Goal: Task Accomplishment & Management: Use online tool/utility

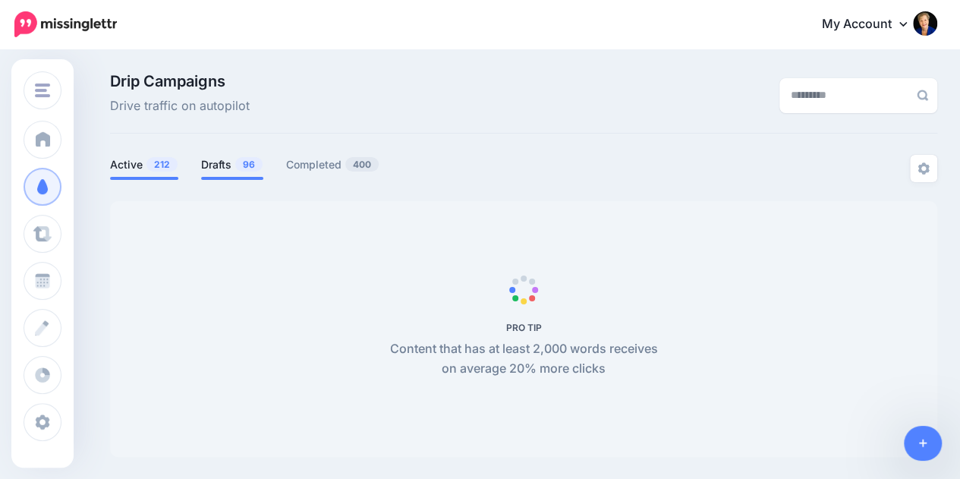
click at [219, 156] on link "Drafts 96" at bounding box center [232, 165] width 62 height 18
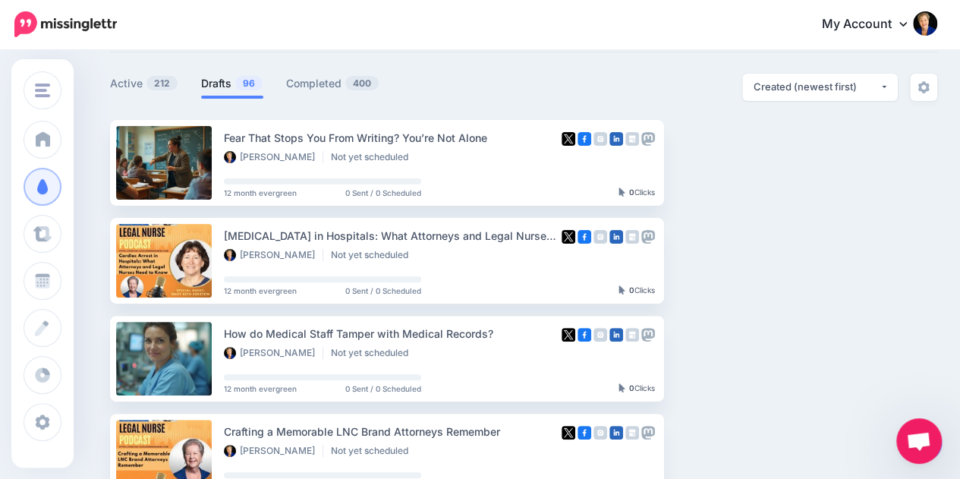
scroll to position [84, 0]
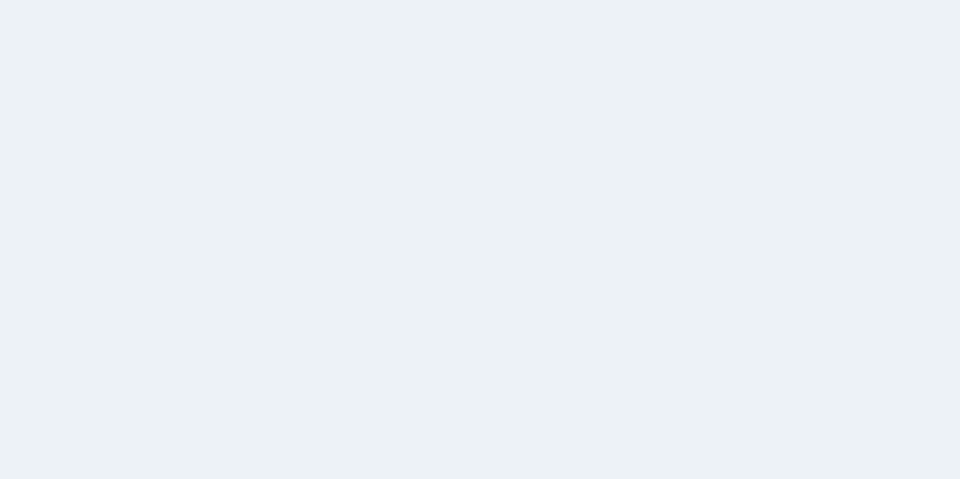
scroll to position [85, 0]
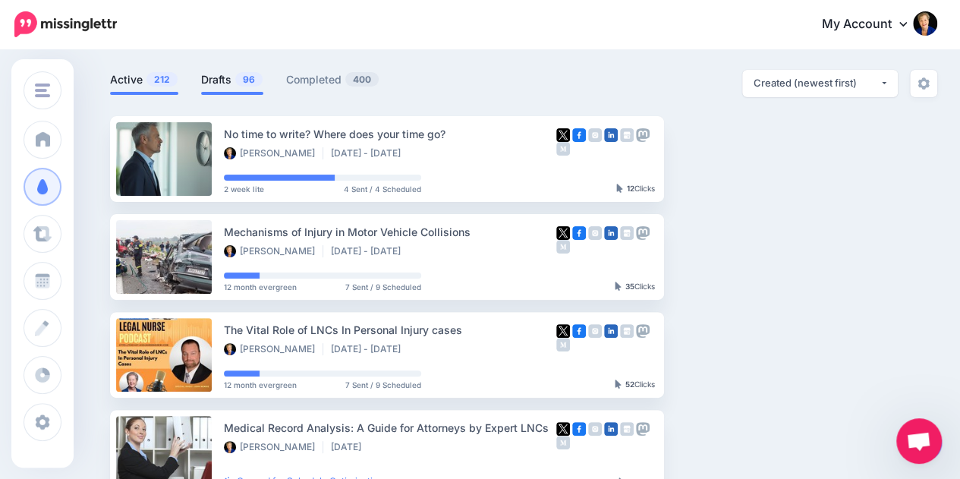
click at [237, 80] on span "96" at bounding box center [248, 79] width 27 height 14
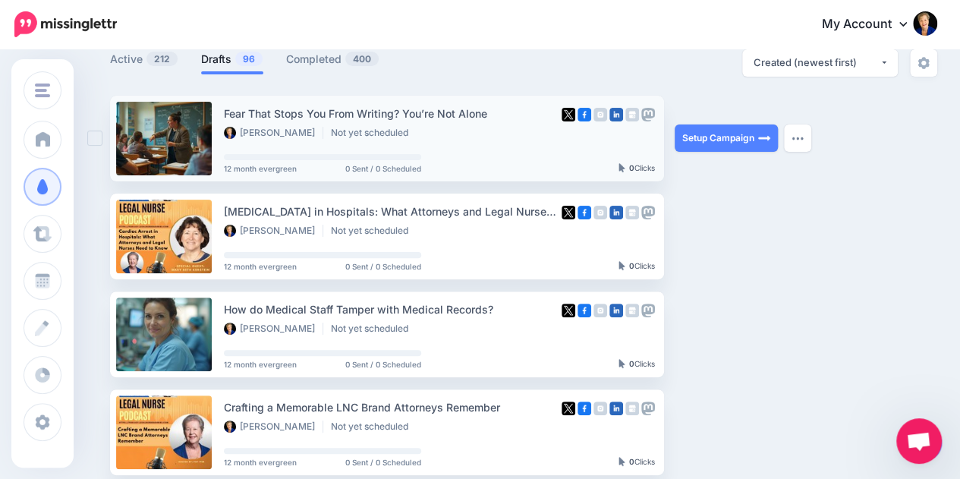
scroll to position [108, 0]
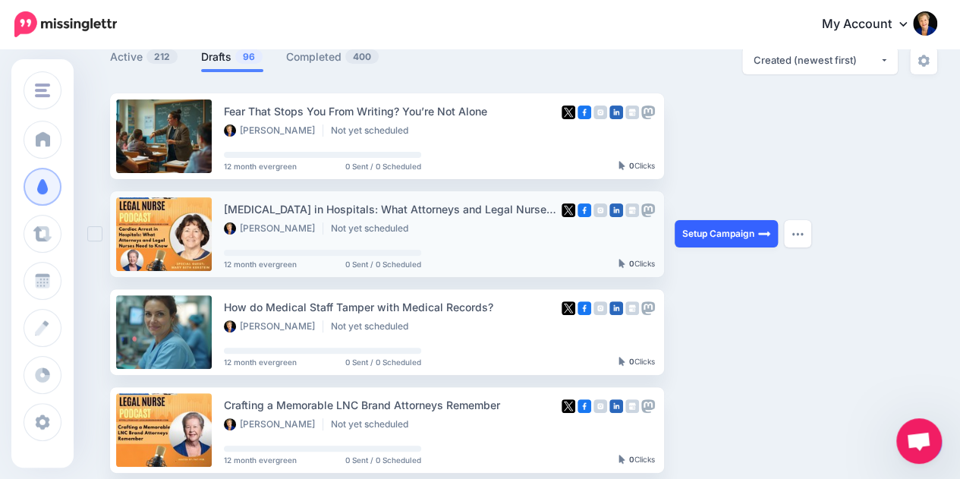
click at [756, 233] on link "Setup Campaign" at bounding box center [726, 233] width 103 height 27
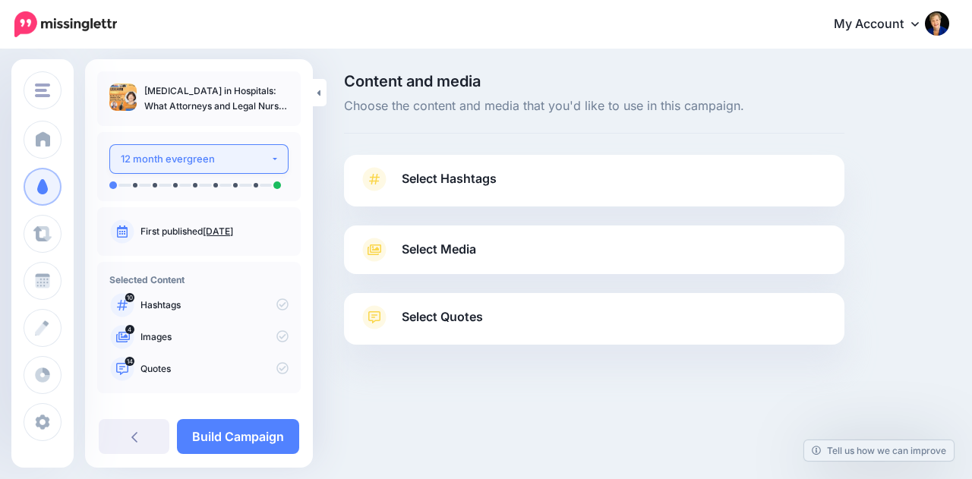
click at [260, 159] on div "12 month evergreen" at bounding box center [196, 158] width 150 height 17
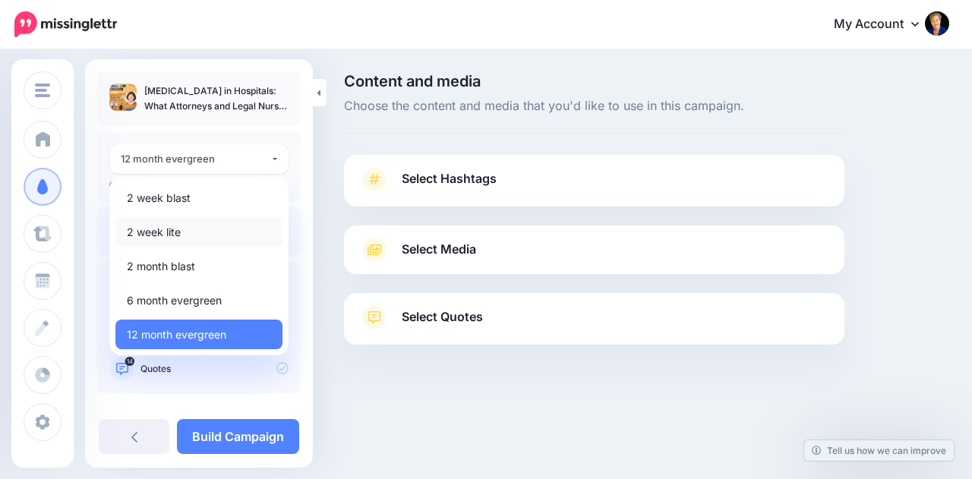
click at [206, 221] on link "2 week lite" at bounding box center [198, 232] width 167 height 30
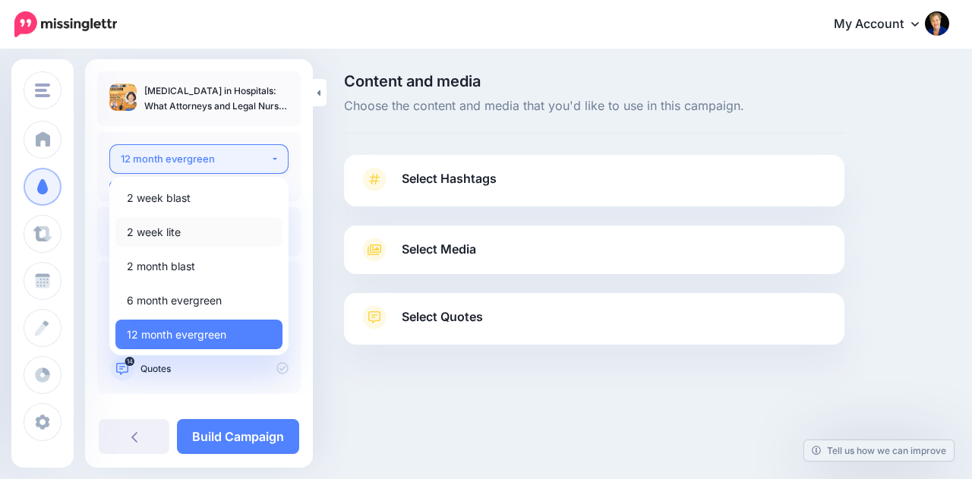
select select "*****"
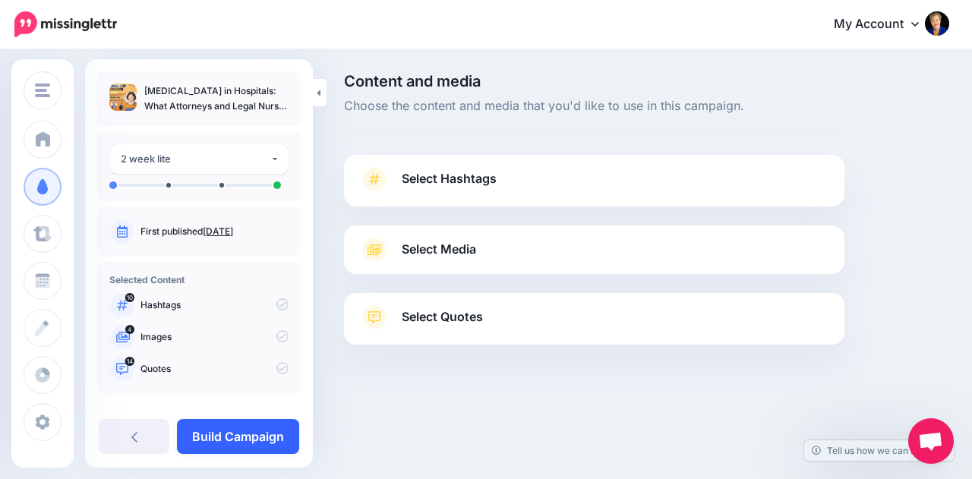
click at [250, 437] on link "Build Campaign" at bounding box center [238, 436] width 122 height 35
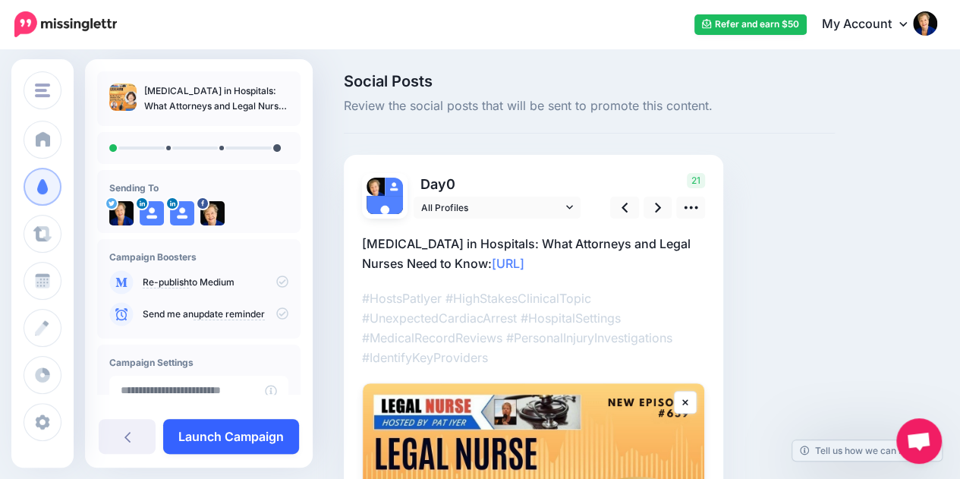
click at [245, 440] on link "Launch Campaign" at bounding box center [231, 436] width 136 height 35
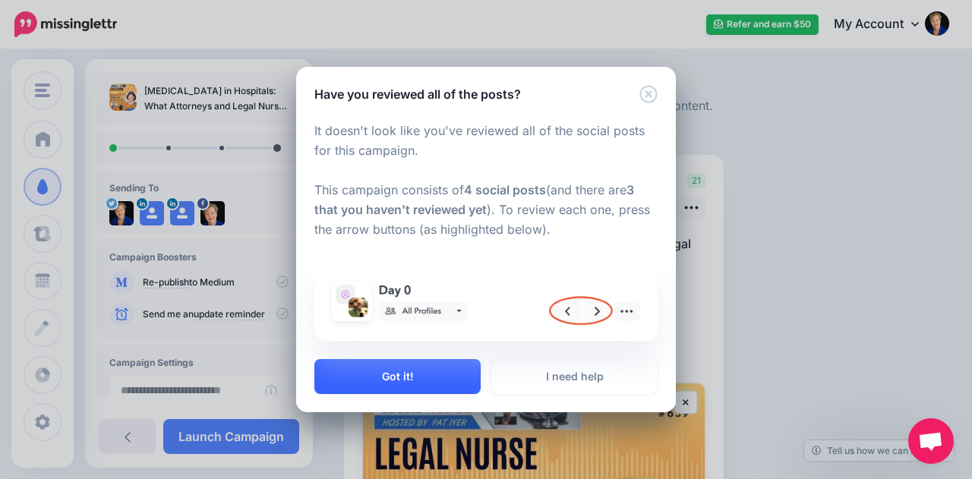
click at [403, 367] on button "Got it!" at bounding box center [397, 376] width 166 height 35
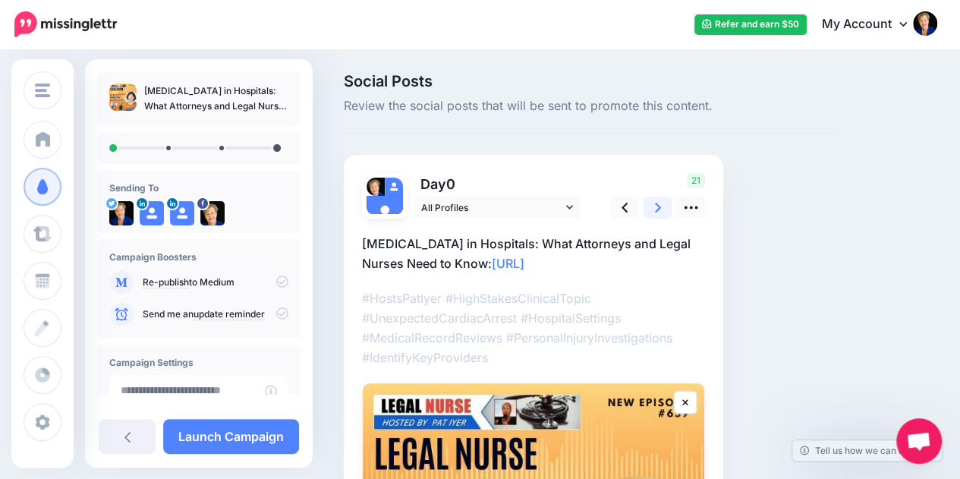
click at [654, 204] on link at bounding box center [658, 208] width 29 height 22
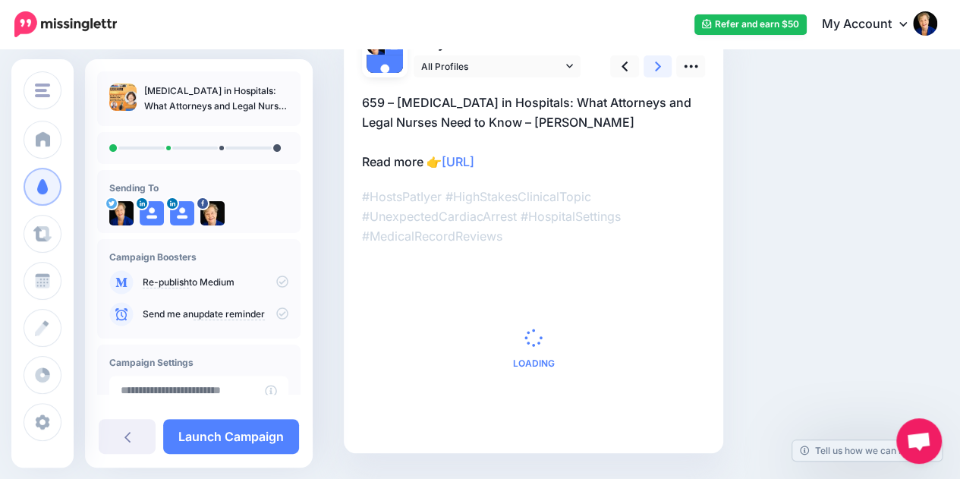
scroll to position [143, 0]
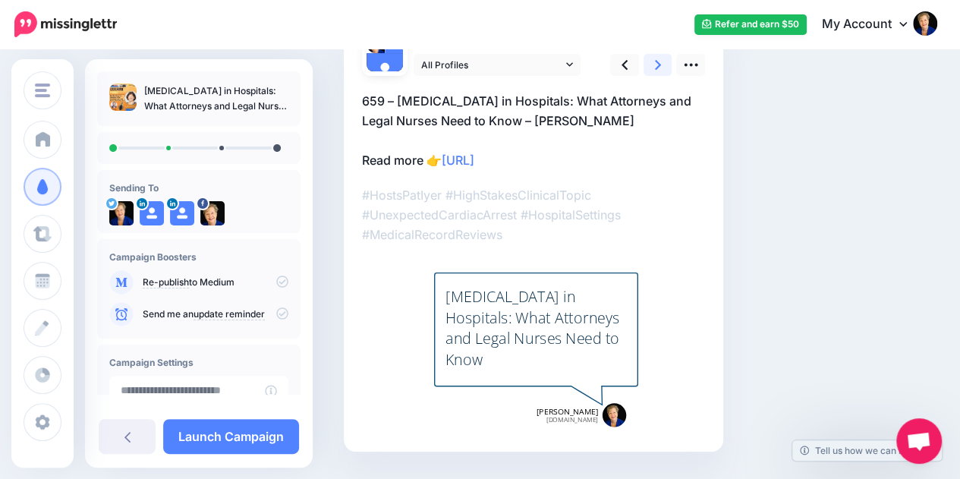
click at [654, 66] on link at bounding box center [658, 65] width 29 height 22
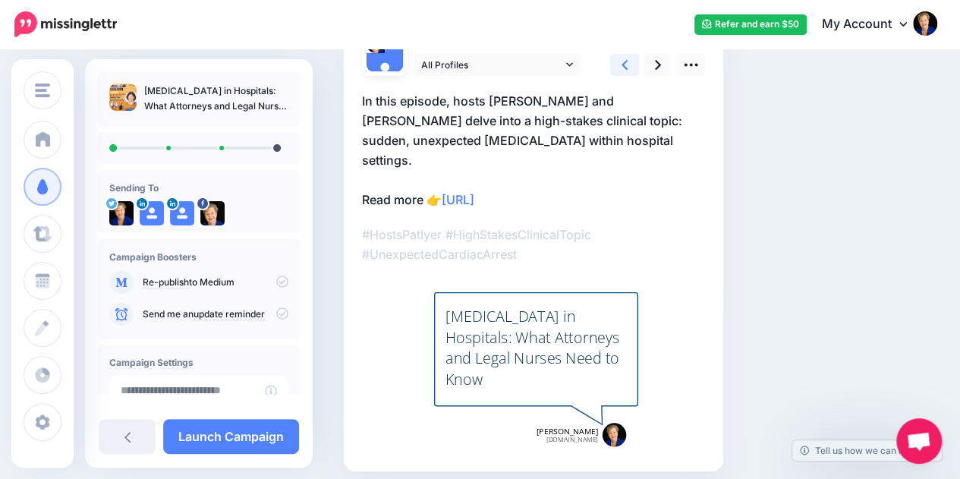
click at [624, 59] on icon at bounding box center [625, 65] width 6 height 16
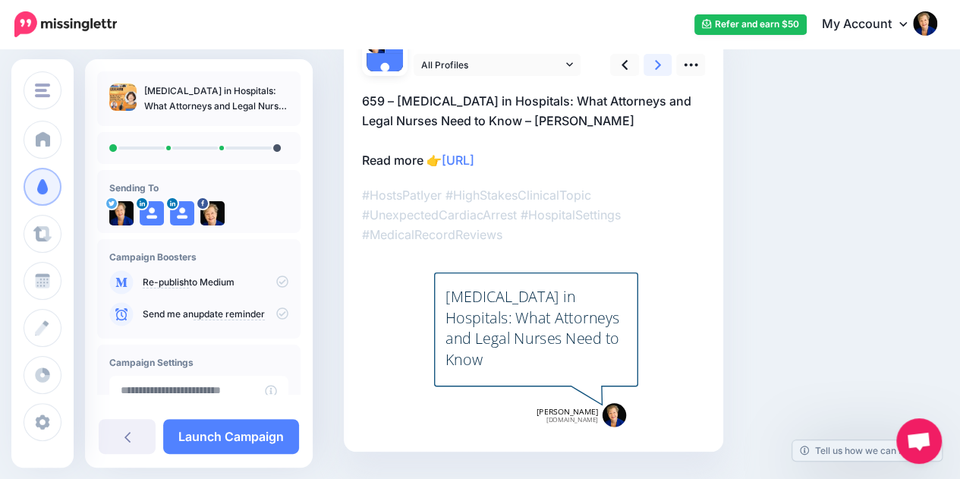
click at [667, 68] on link at bounding box center [658, 65] width 29 height 22
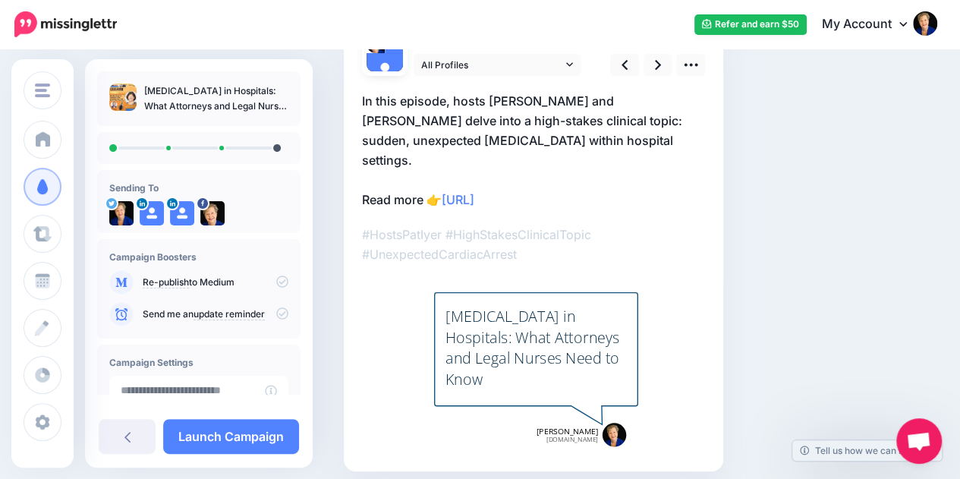
click at [556, 357] on div "[MEDICAL_DATA] in Hospitals: What Attorneys and Legal Nurses Need to Know" at bounding box center [536, 348] width 181 height 84
type textarea "**********"
